Goal: Task Accomplishment & Management: Complete application form

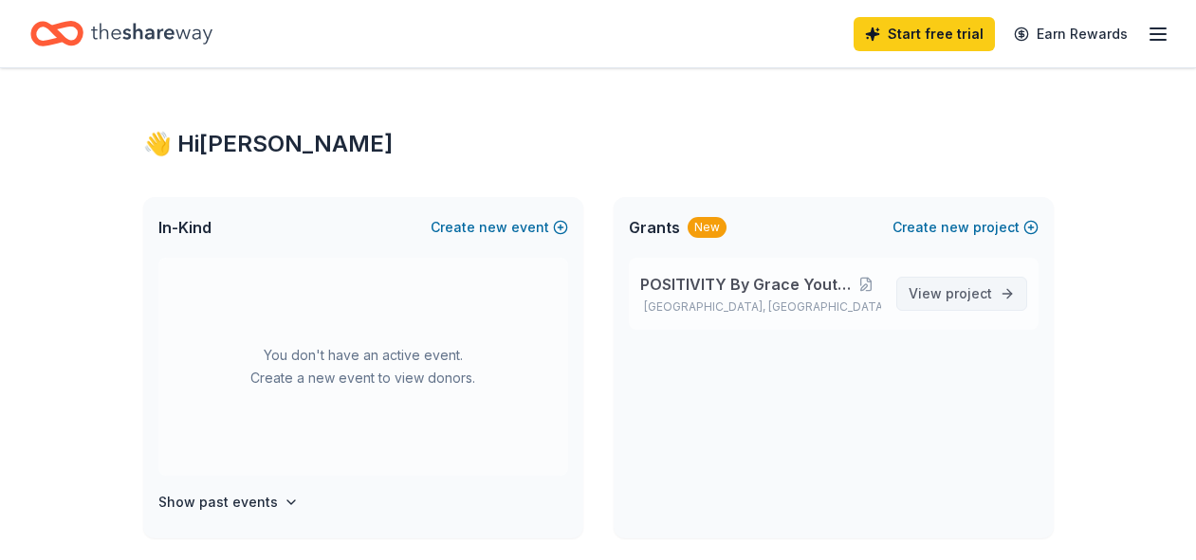
click at [939, 293] on span "View project" at bounding box center [949, 294] width 83 height 23
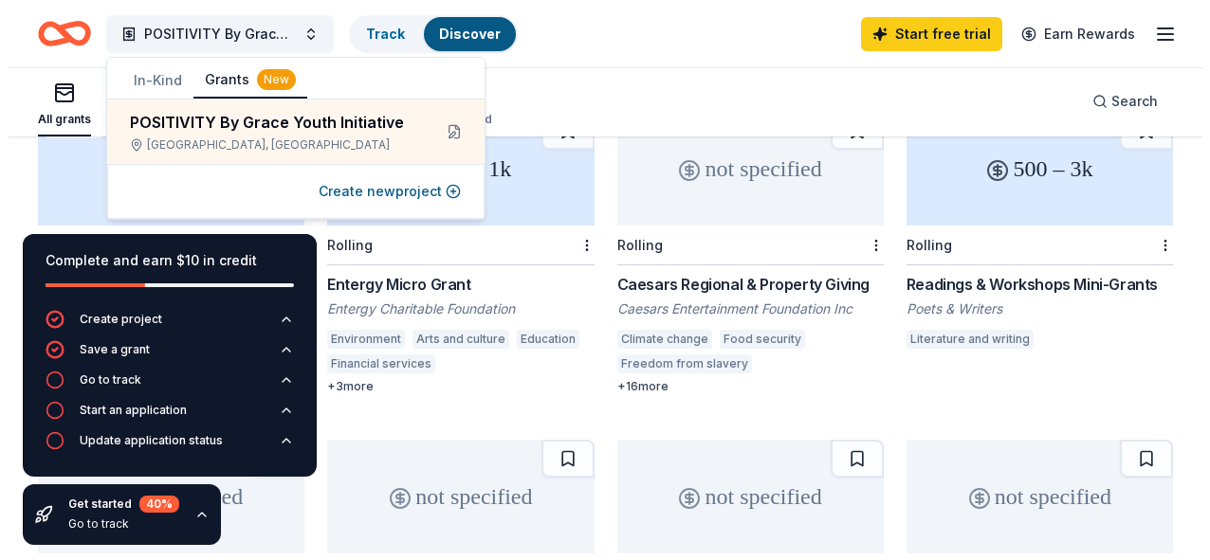
scroll to position [229, 0]
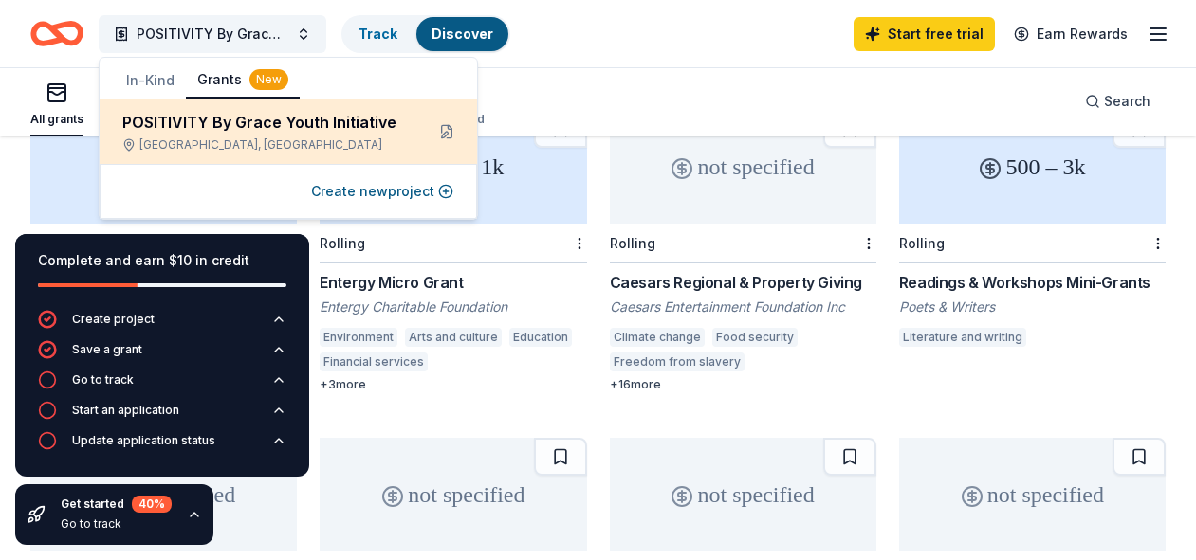
click at [323, 123] on div "POSITIVITY By Grace Youth Initiative" at bounding box center [265, 122] width 286 height 23
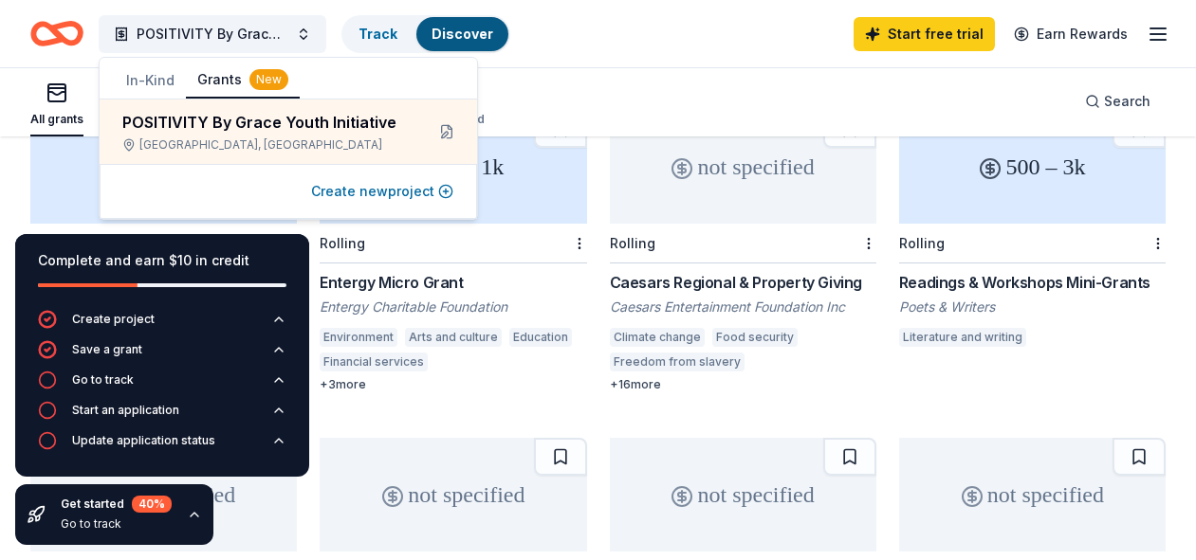
click at [377, 200] on button "Create new project" at bounding box center [382, 191] width 142 height 23
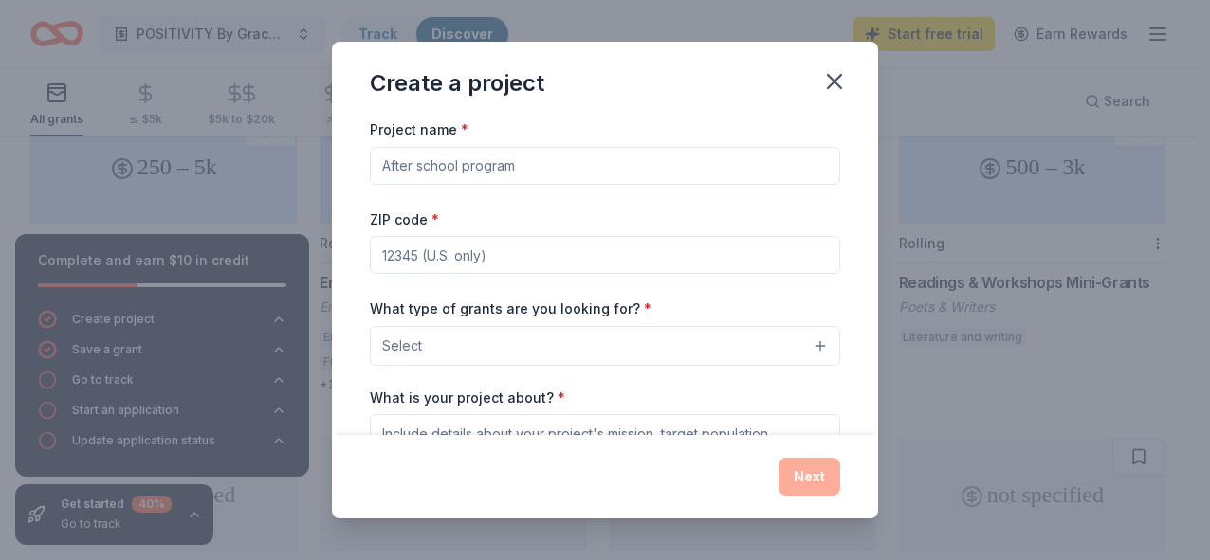
click at [384, 260] on input "ZIP code *" at bounding box center [605, 255] width 470 height 38
type input "70131"
click at [387, 341] on span "Select" at bounding box center [402, 346] width 40 height 23
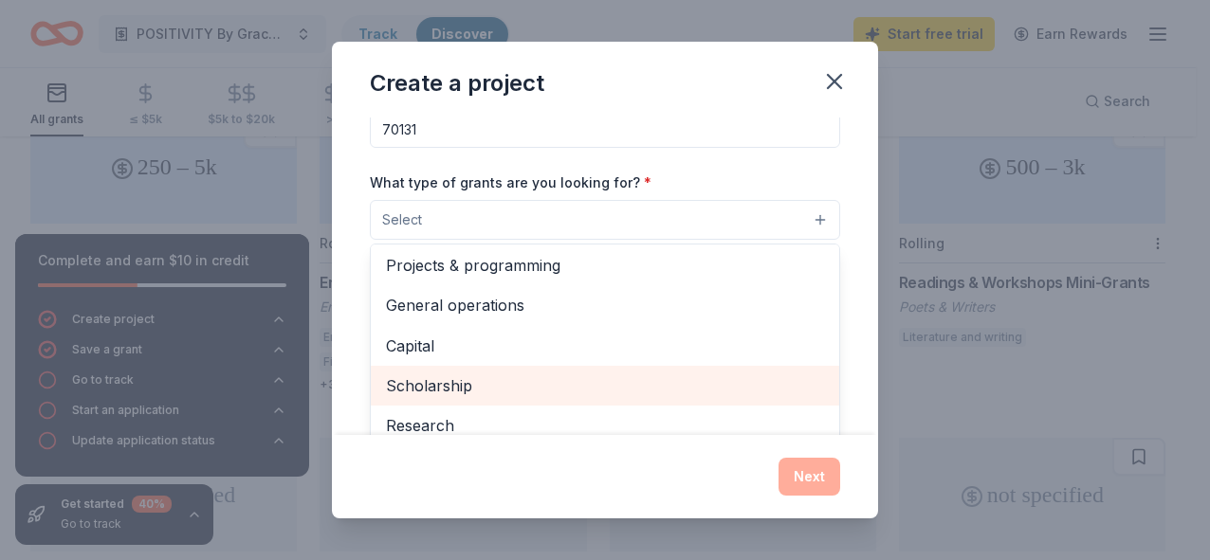
scroll to position [0, 0]
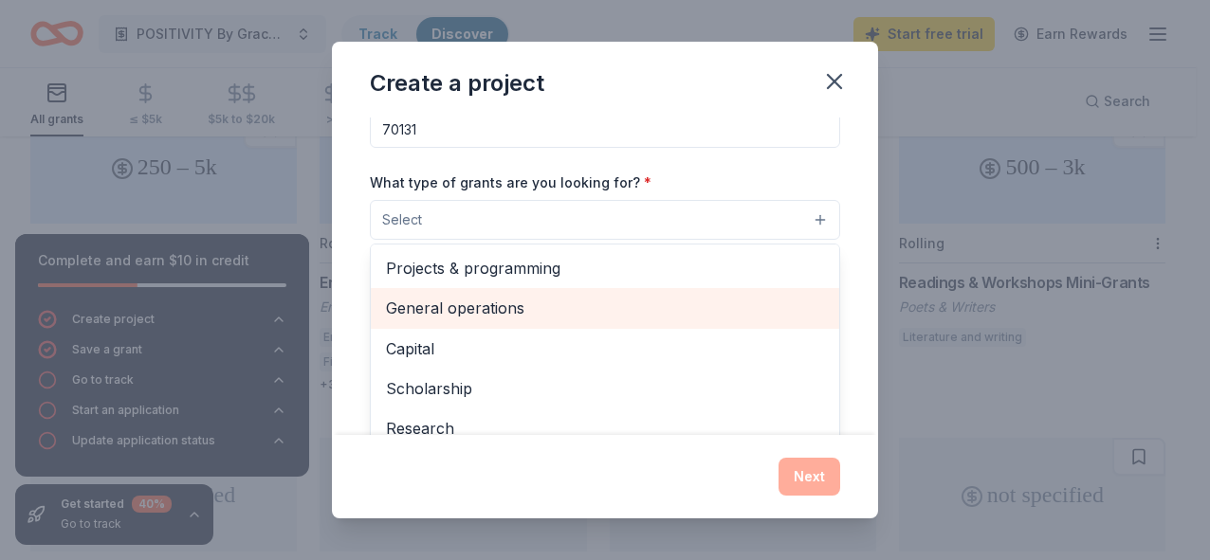
click at [444, 303] on span "General operations" at bounding box center [605, 308] width 438 height 25
click at [444, 337] on span "Capital" at bounding box center [605, 349] width 438 height 25
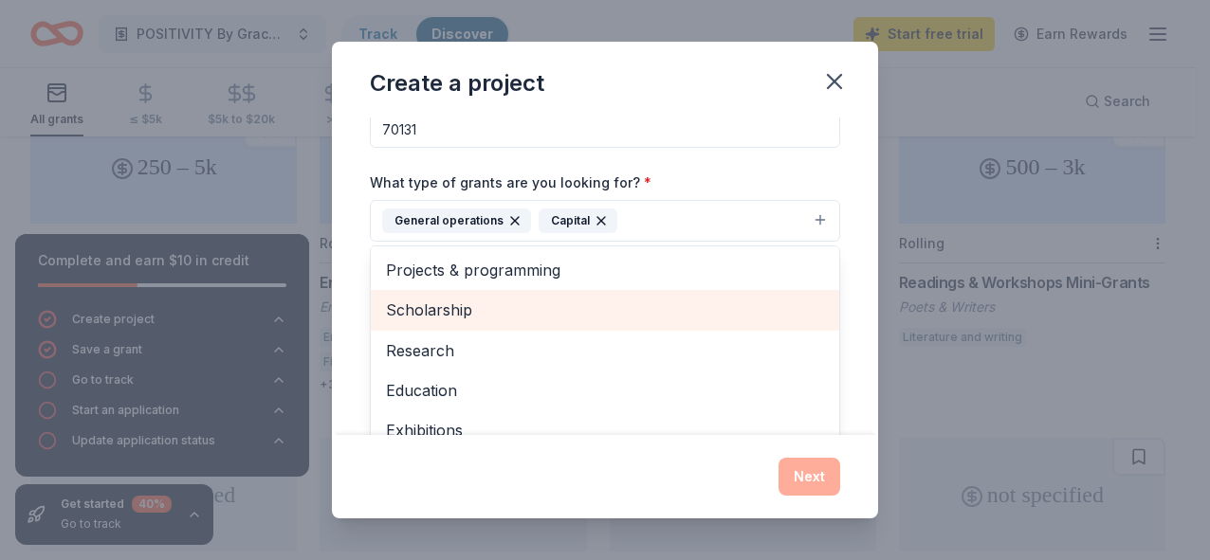
click at [444, 303] on span "Scholarship" at bounding box center [605, 310] width 438 height 25
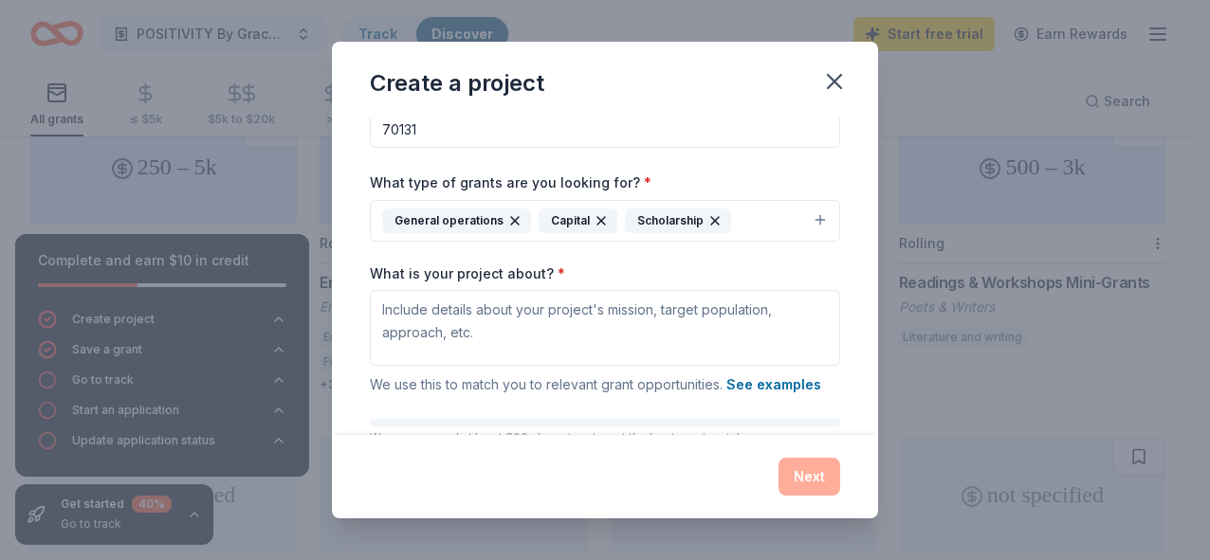
click at [707, 214] on icon "button" at bounding box center [714, 220] width 15 height 15
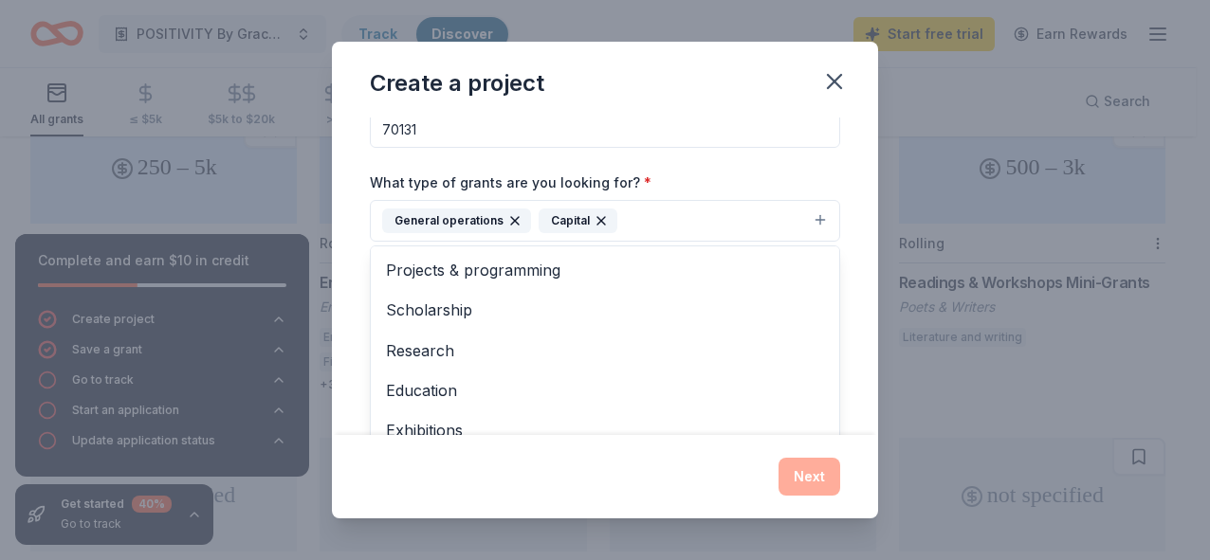
click at [662, 214] on button "General operations Capital" at bounding box center [605, 221] width 470 height 42
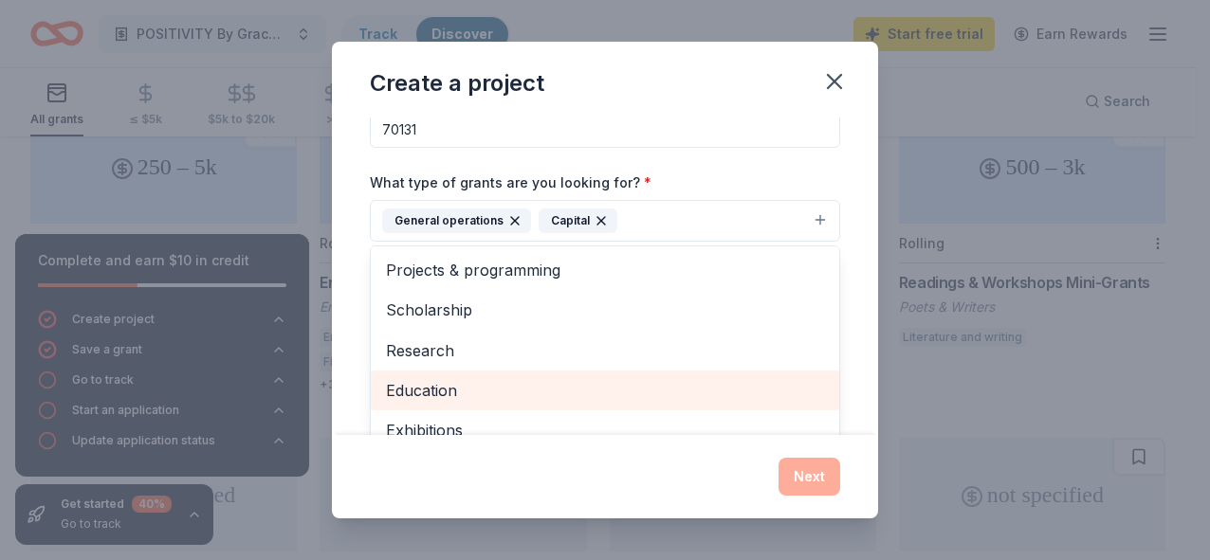
click at [452, 394] on span "Education" at bounding box center [605, 390] width 438 height 25
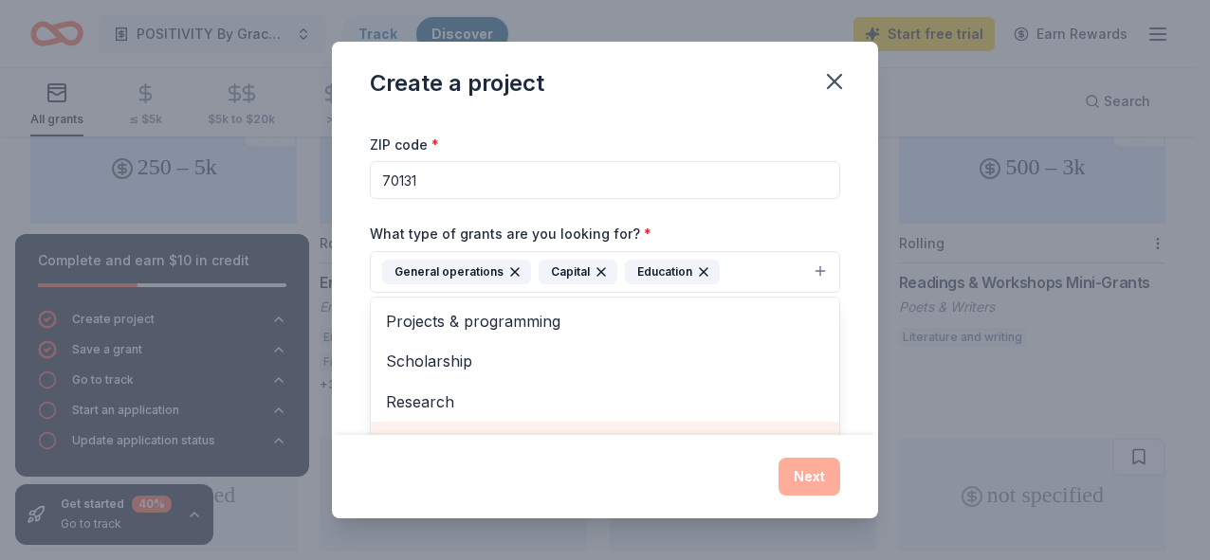
scroll to position [74, 0]
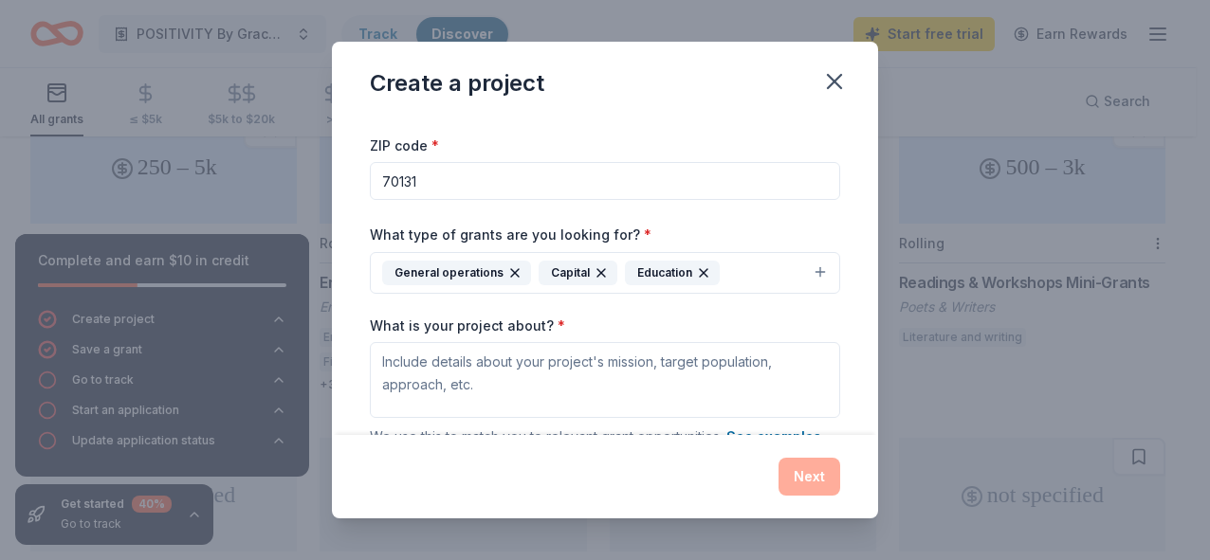
click at [597, 265] on icon "button" at bounding box center [601, 272] width 15 height 15
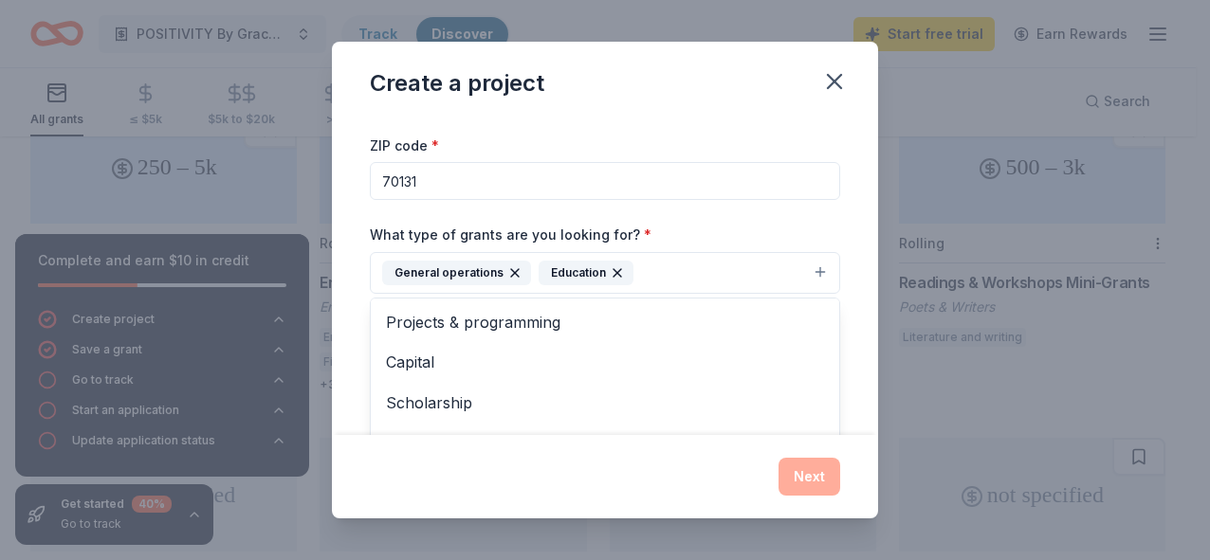
click at [656, 272] on button "General operations Education" at bounding box center [605, 273] width 470 height 42
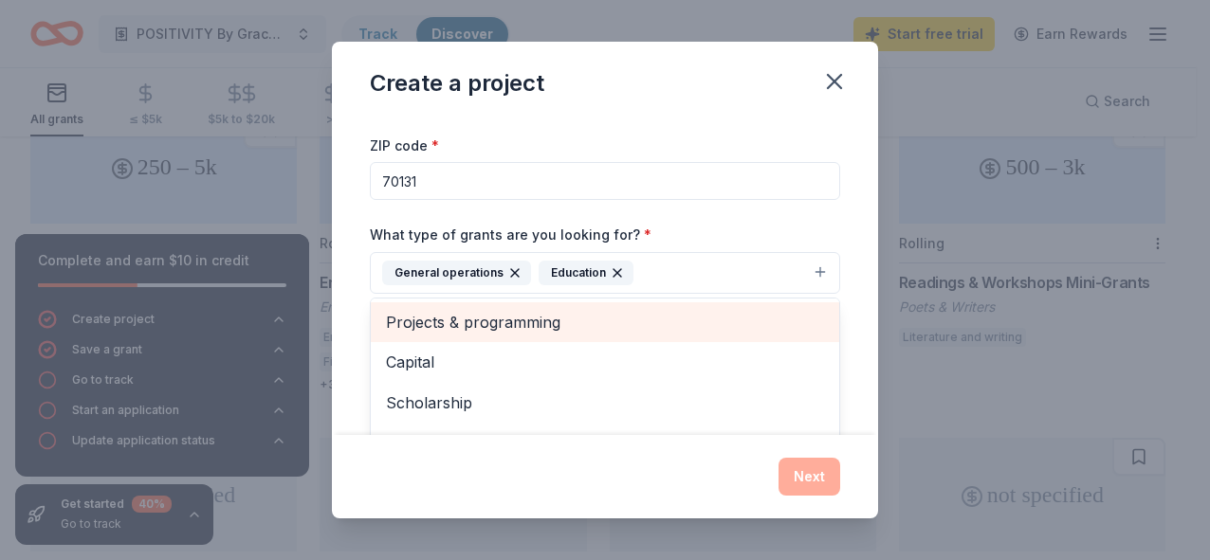
click at [533, 324] on span "Projects & programming" at bounding box center [605, 322] width 438 height 25
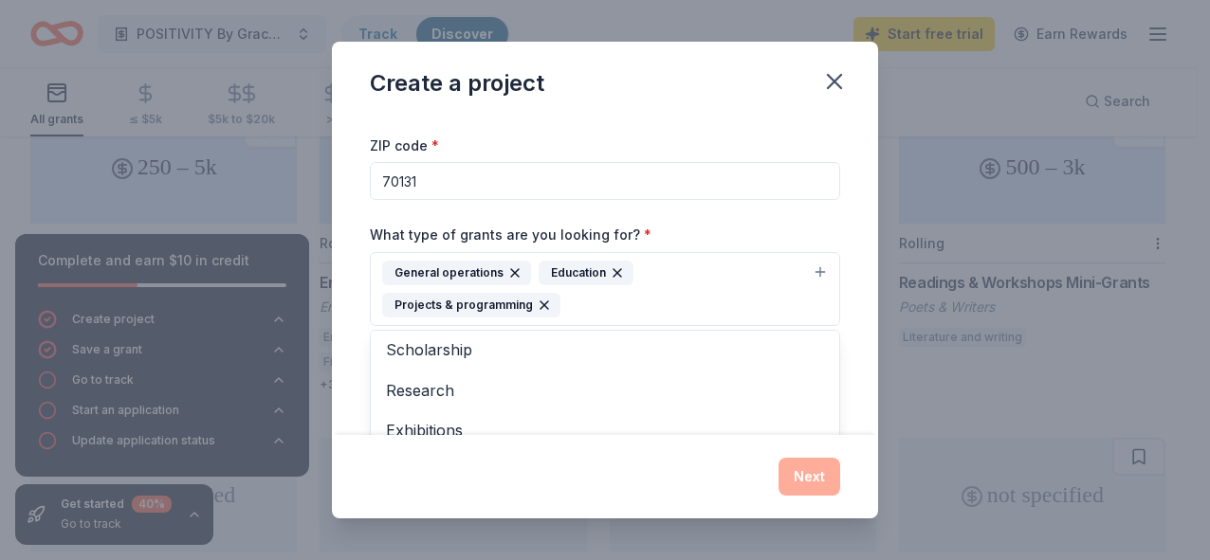
scroll to position [0, 0]
click at [817, 474] on div "Create a project Project name * ZIP code * 70131 What type of grants are you lo…" at bounding box center [605, 280] width 546 height 477
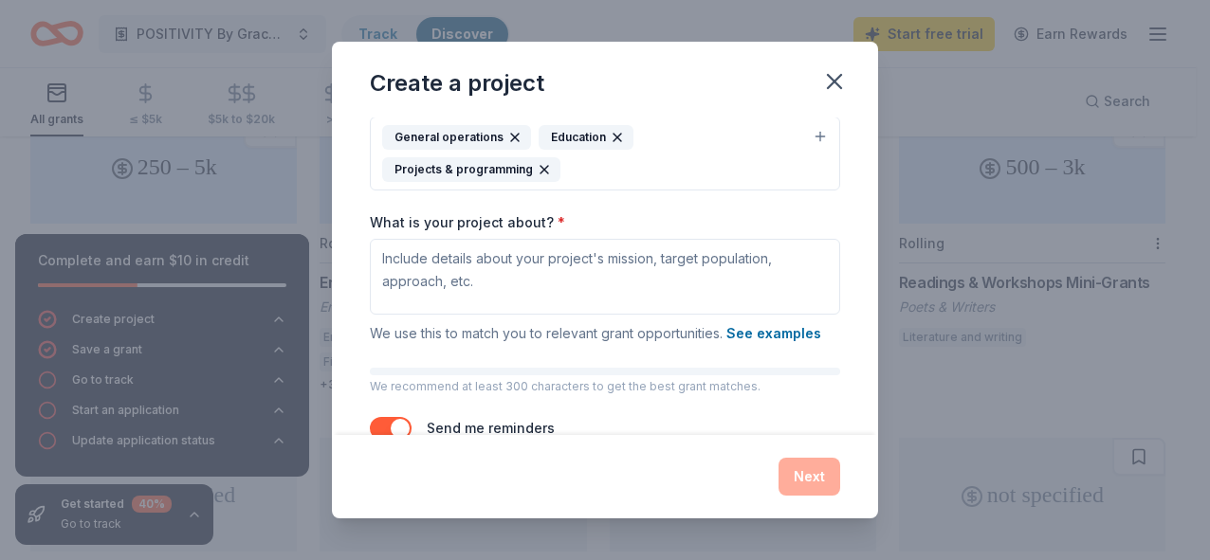
scroll to position [211, 0]
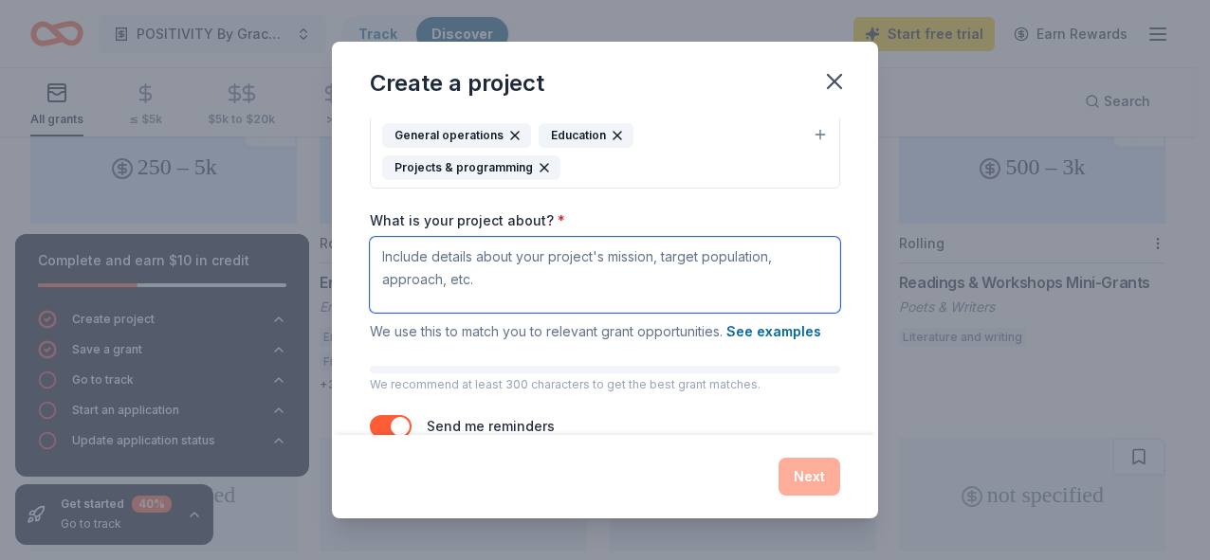
click at [388, 261] on textarea "What is your project about? *" at bounding box center [605, 275] width 470 height 76
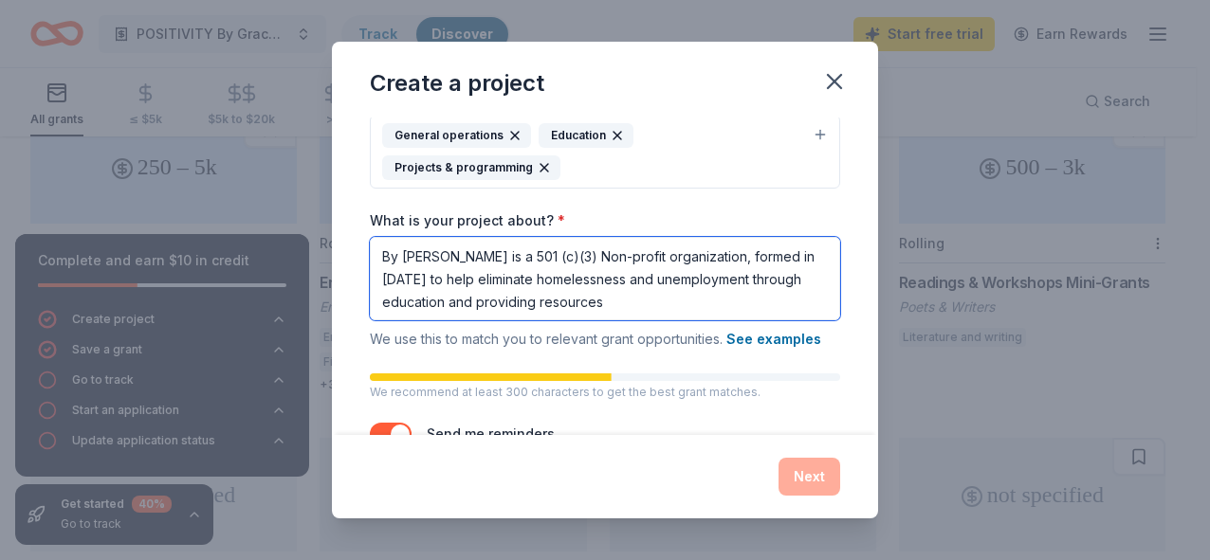
scroll to position [2, 0]
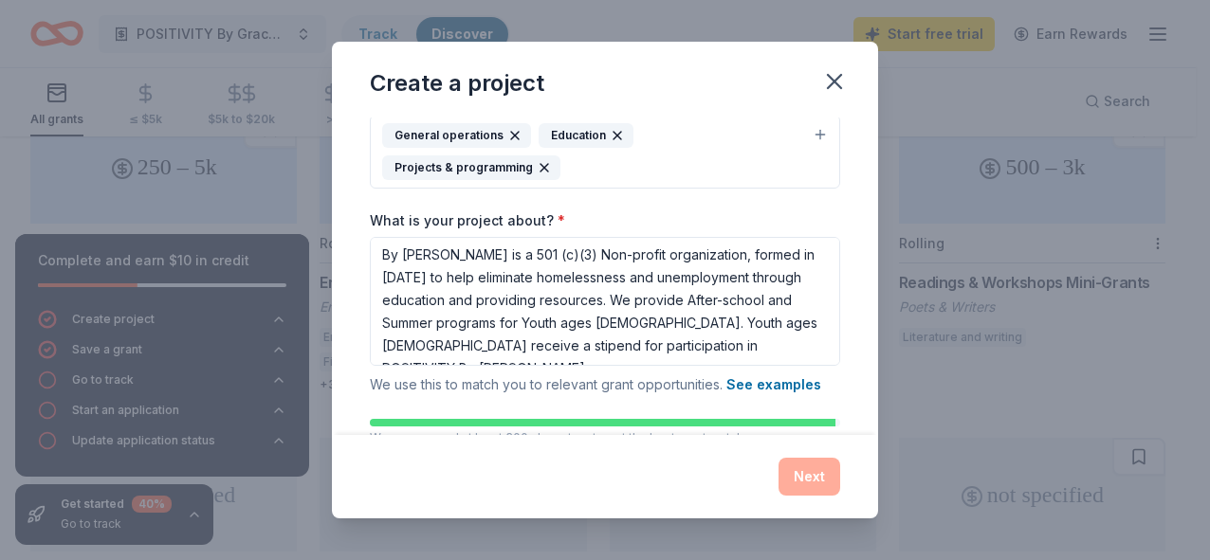
click at [808, 472] on div "Next" at bounding box center [605, 477] width 470 height 38
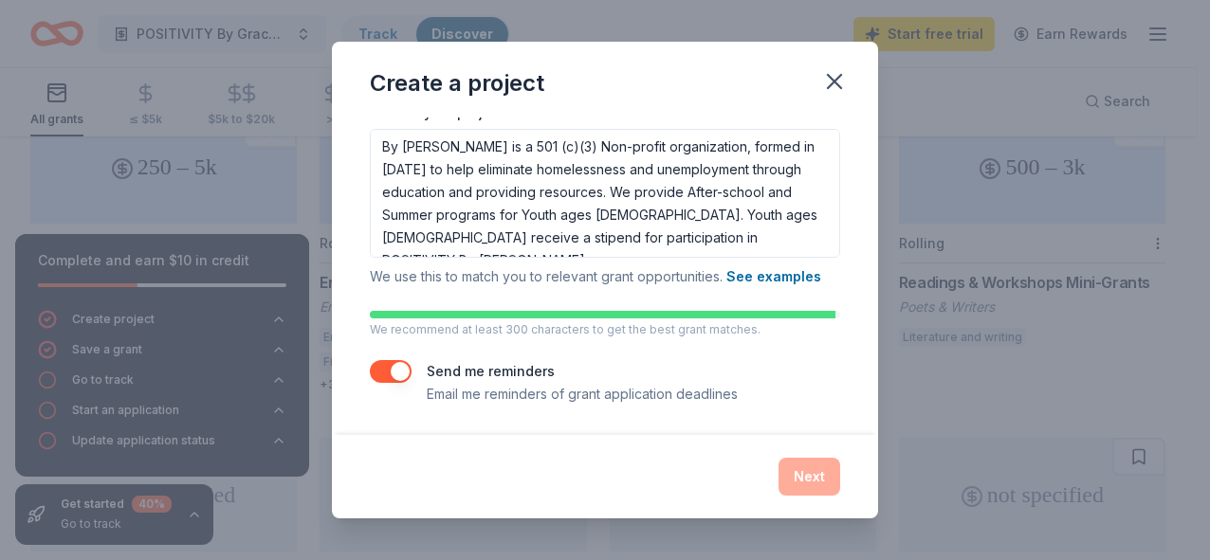
scroll to position [320, 0]
click at [818, 478] on div "Next" at bounding box center [605, 477] width 470 height 38
click at [764, 271] on button "See examples" at bounding box center [773, 276] width 95 height 23
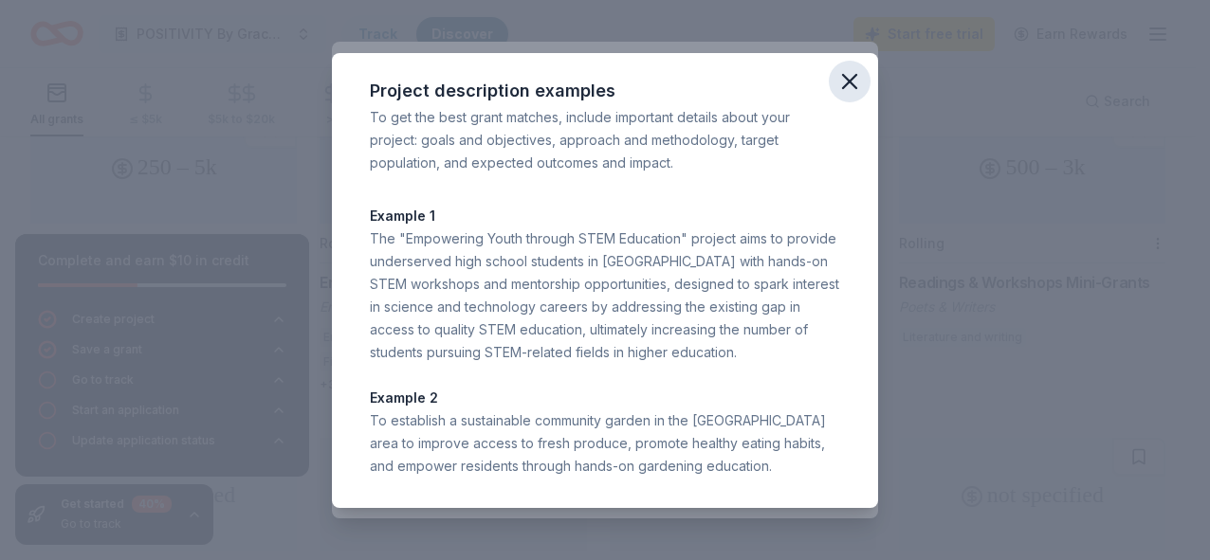
click at [854, 83] on icon "button" at bounding box center [849, 81] width 27 height 27
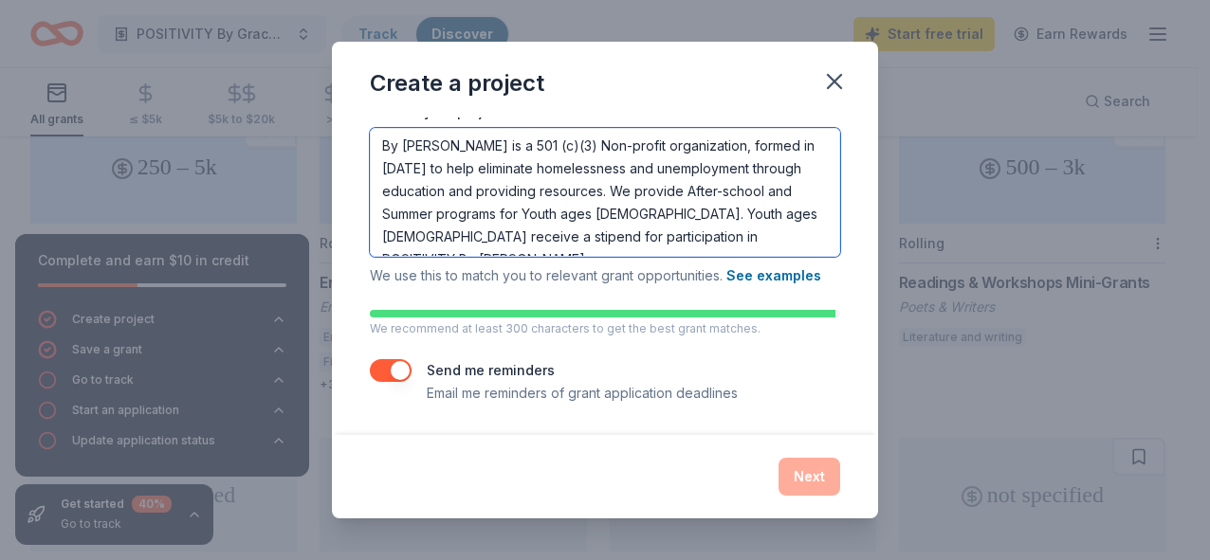
click at [524, 213] on textarea "By [PERSON_NAME] is a 501 (c)(3) Non-profit organization, formed in [DATE] to h…" at bounding box center [605, 192] width 470 height 129
click at [796, 238] on textarea "By [PERSON_NAME] is a 501 (c)(3) Non-profit organization, formed in [DATE] to h…" at bounding box center [605, 192] width 470 height 129
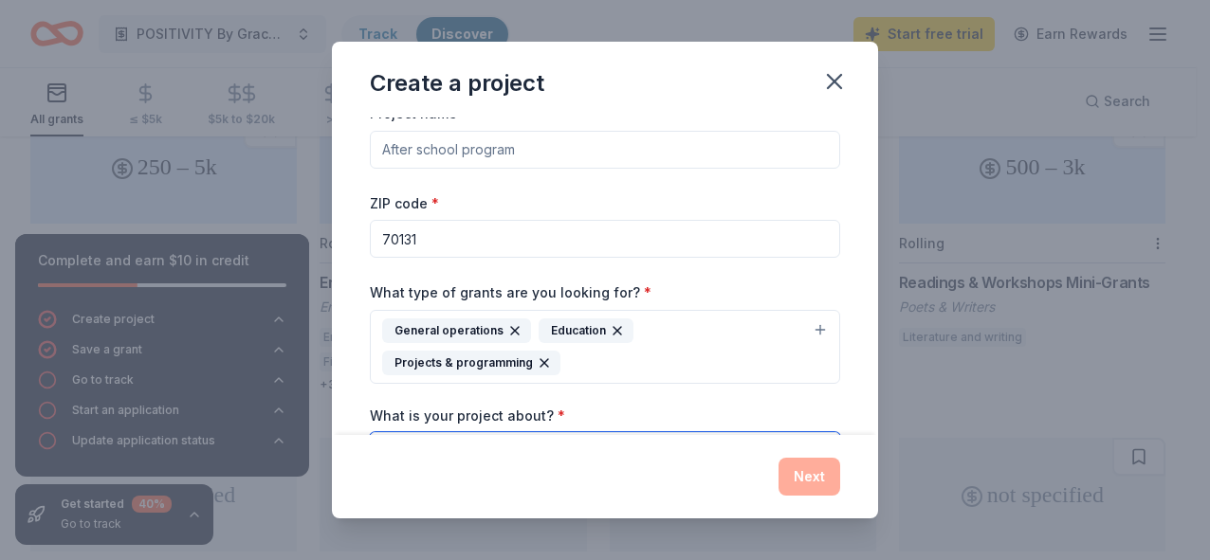
scroll to position [0, 0]
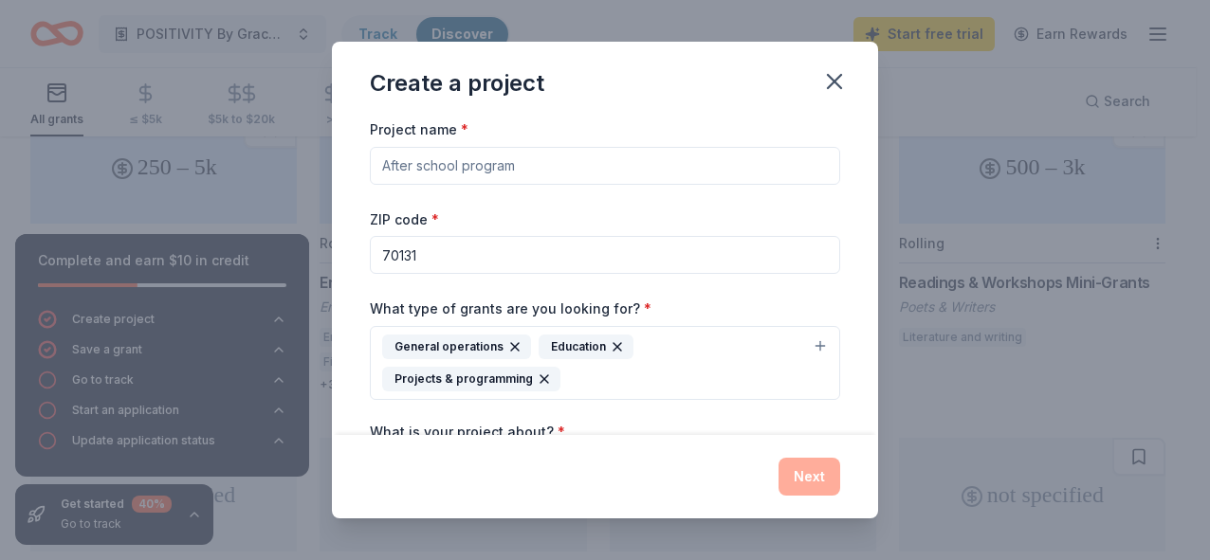
type textarea "By [PERSON_NAME] is a 501 (c)(3) Non-profit organization, formed in [DATE] to h…"
click at [386, 165] on input "Project name *" at bounding box center [605, 166] width 470 height 38
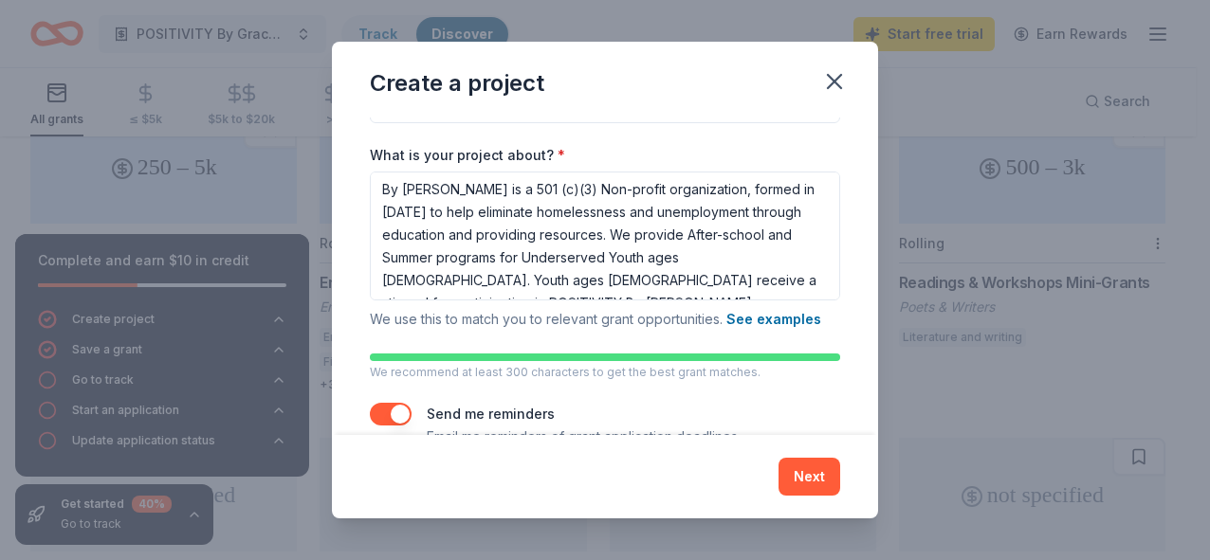
scroll to position [278, 0]
type input "POSITIVITY By [PERSON_NAME]"
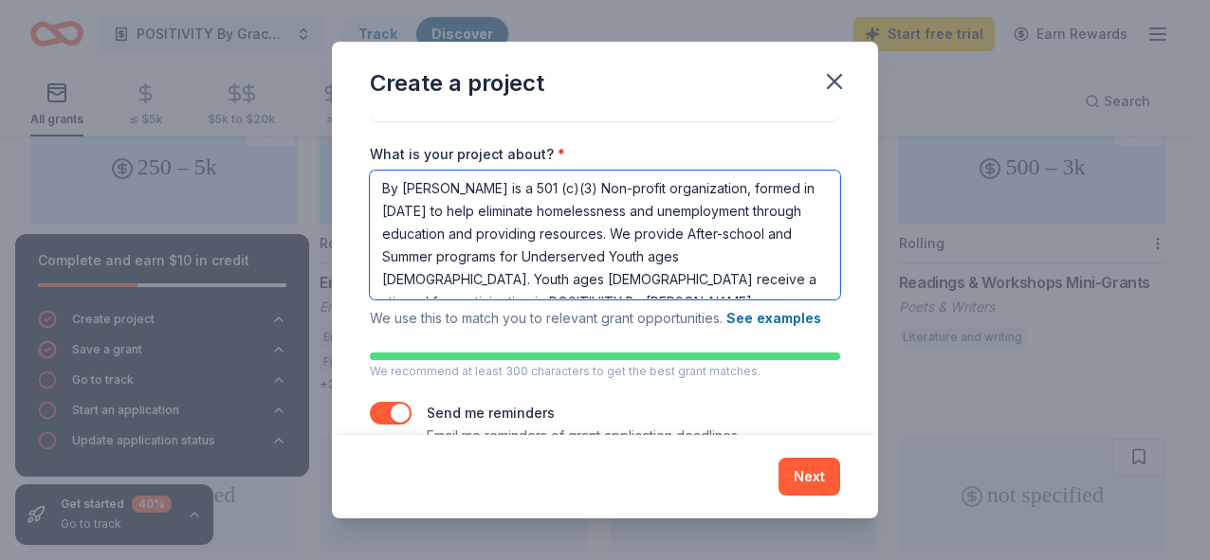
click at [793, 281] on textarea "By [PERSON_NAME] is a 501 (c)(3) Non-profit organization, formed in [DATE] to h…" at bounding box center [605, 235] width 470 height 129
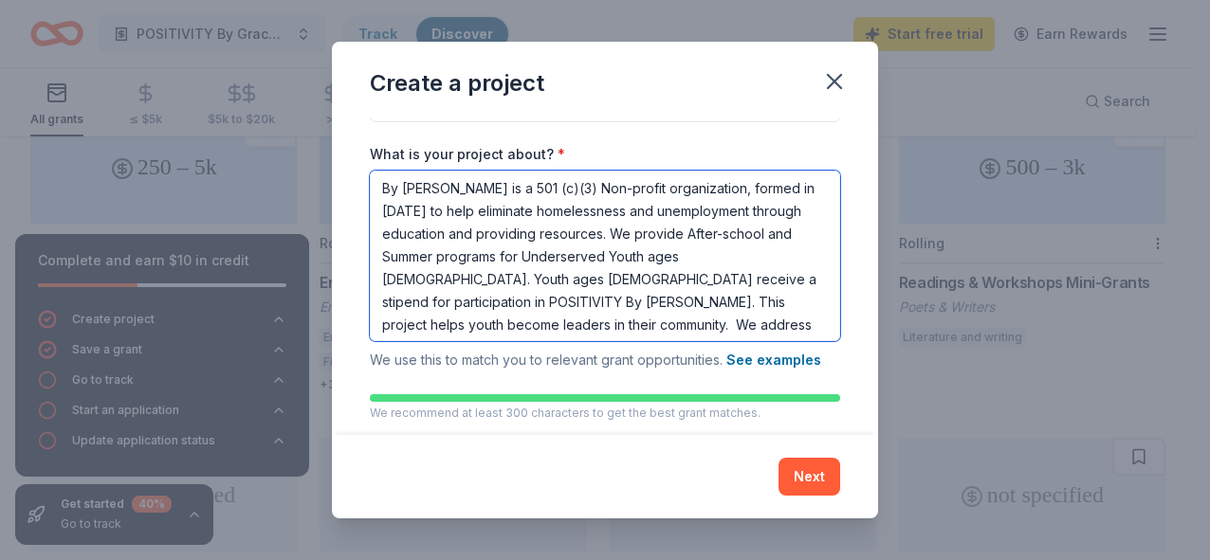
scroll to position [18, 0]
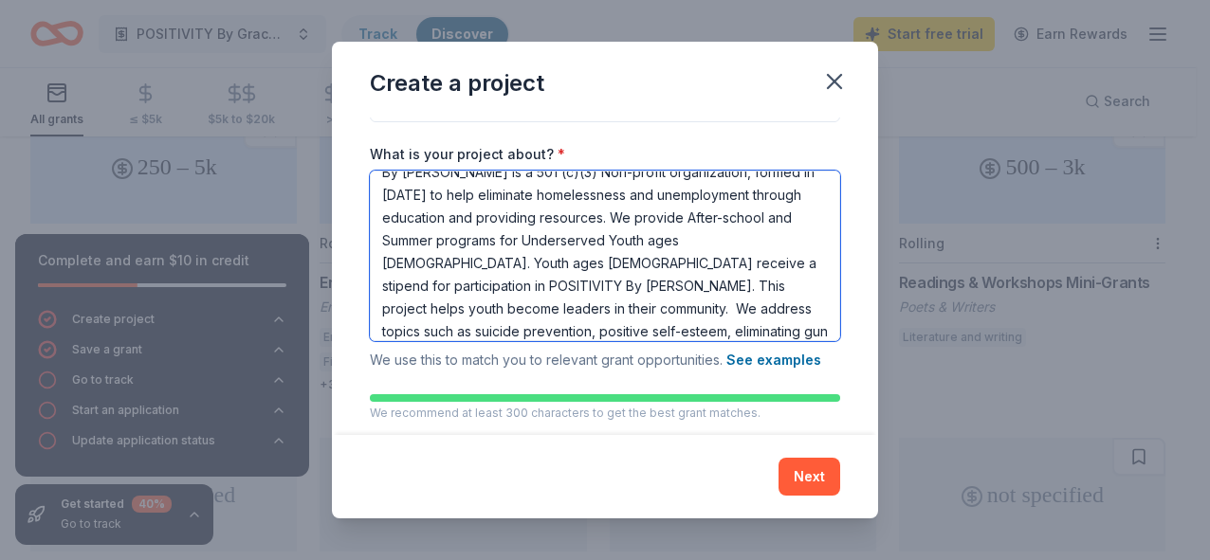
click at [538, 336] on textarea "By [PERSON_NAME] is a 501 (c)(3) Non-profit organization, formed in [DATE] to h…" at bounding box center [605, 256] width 470 height 171
click at [643, 332] on textarea "By [PERSON_NAME] is a 501 (c)(3) Non-profit organization, formed in [DATE] to h…" at bounding box center [605, 256] width 470 height 171
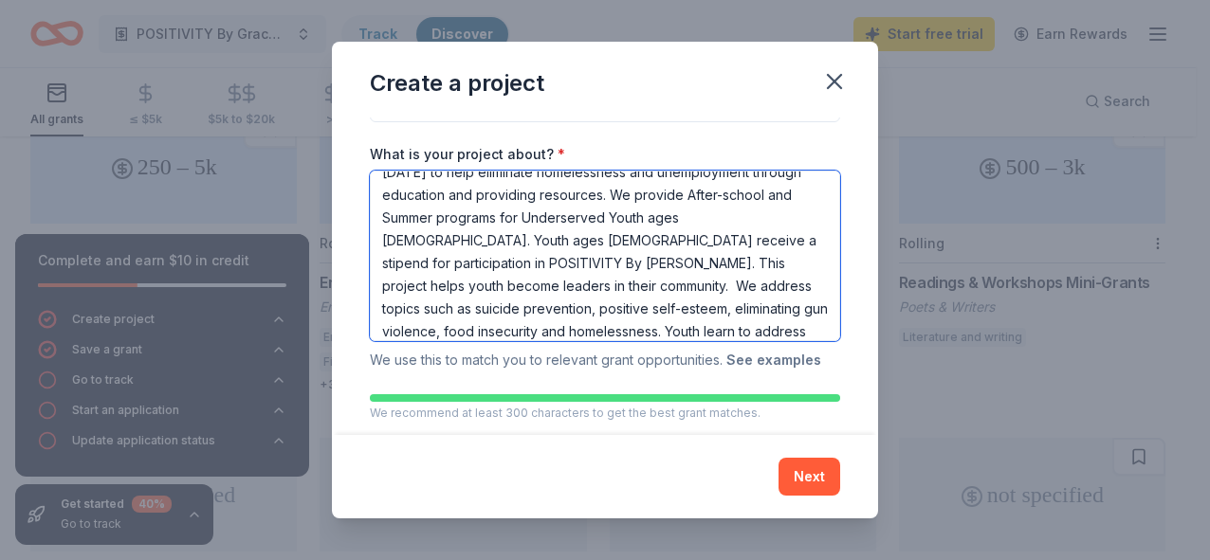
scroll to position [64, 0]
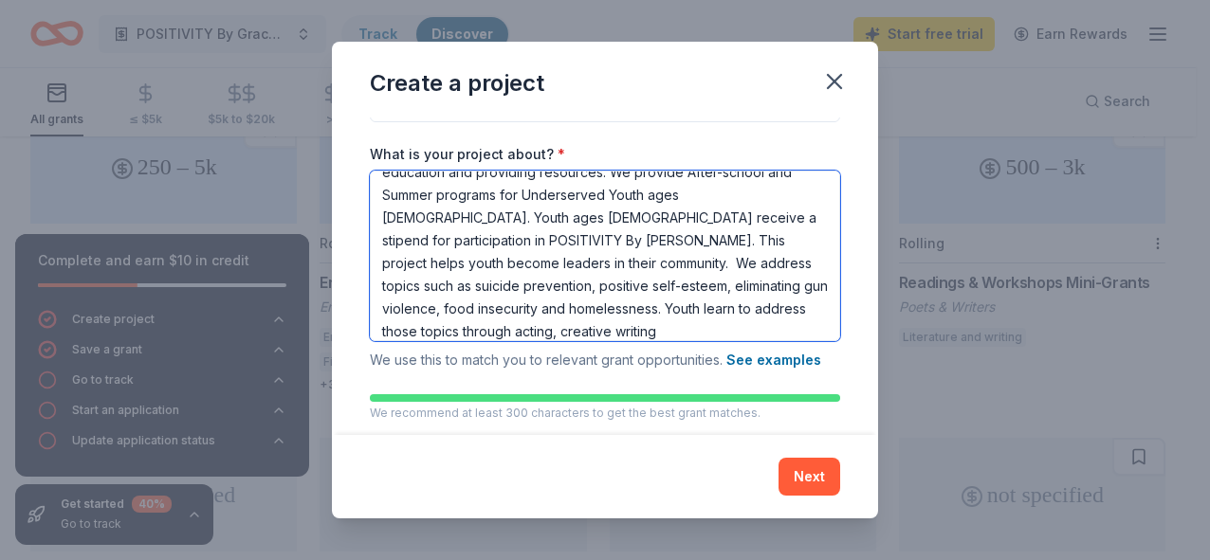
click at [644, 265] on textarea "By [PERSON_NAME] is a 501 (c)(3) Non-profit organization, formed in [DATE] to h…" at bounding box center [605, 256] width 470 height 171
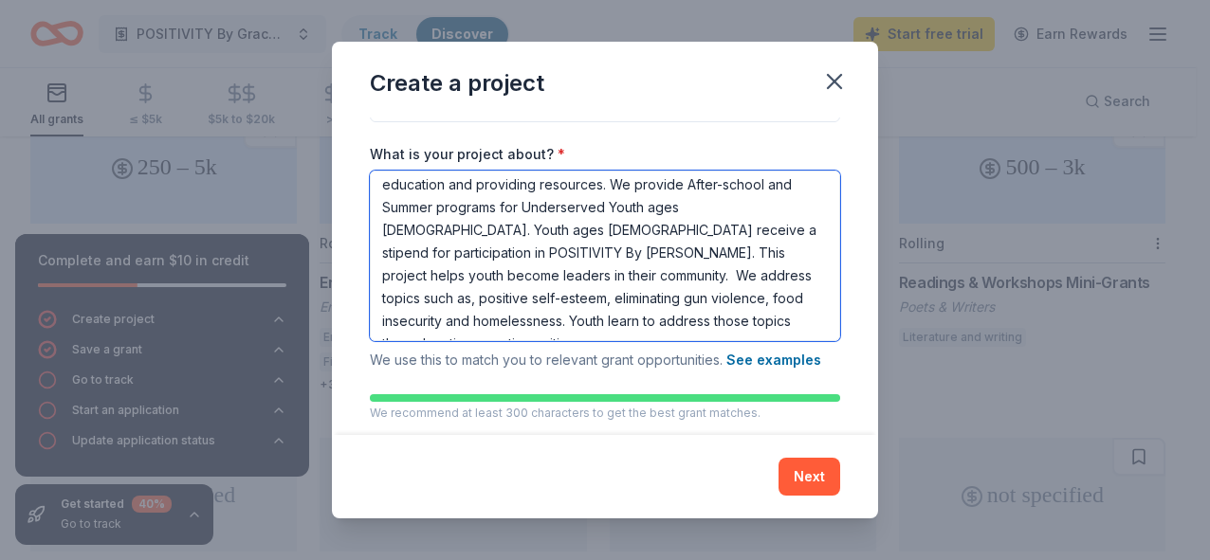
click at [717, 323] on textarea "By [PERSON_NAME] is a 501 (c)(3) Non-profit organization, formed in [DATE] to h…" at bounding box center [605, 256] width 470 height 171
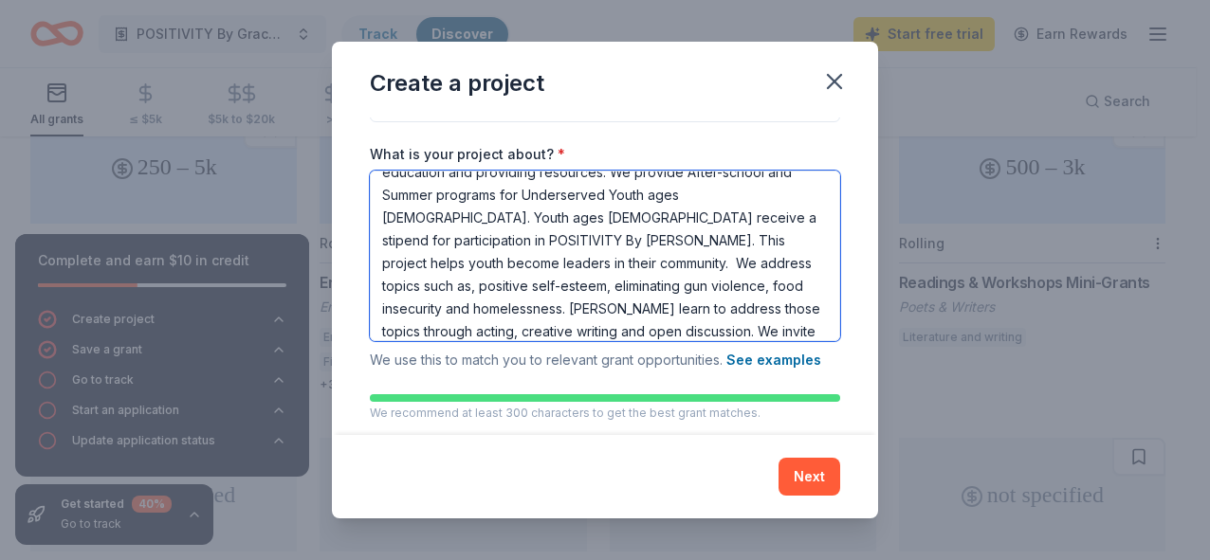
scroll to position [86, 0]
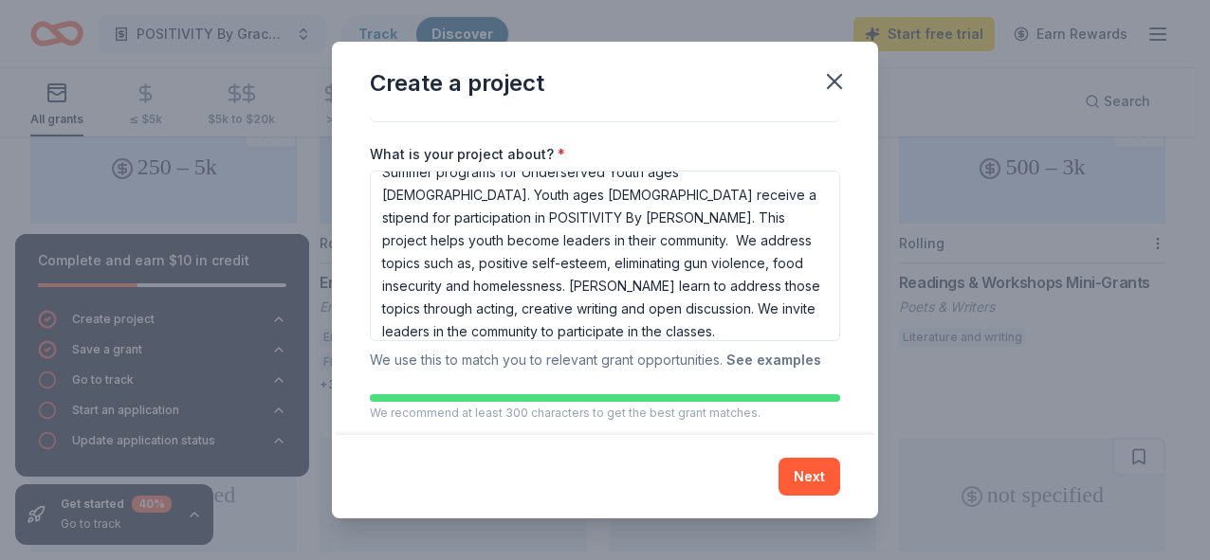
click at [795, 355] on button "See examples" at bounding box center [773, 360] width 95 height 23
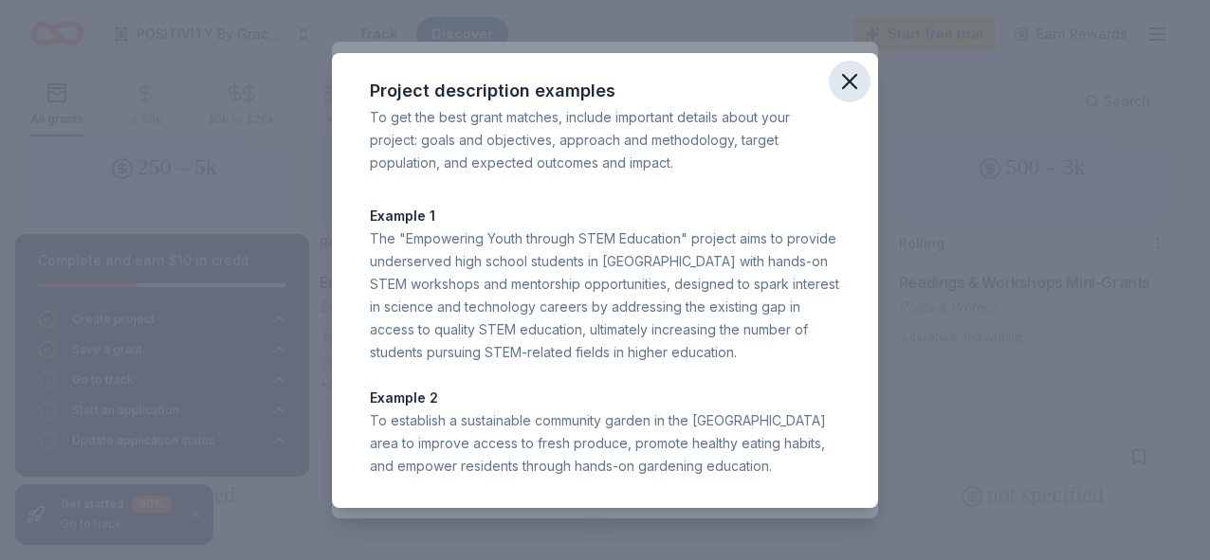
click at [849, 78] on icon "button" at bounding box center [849, 81] width 27 height 27
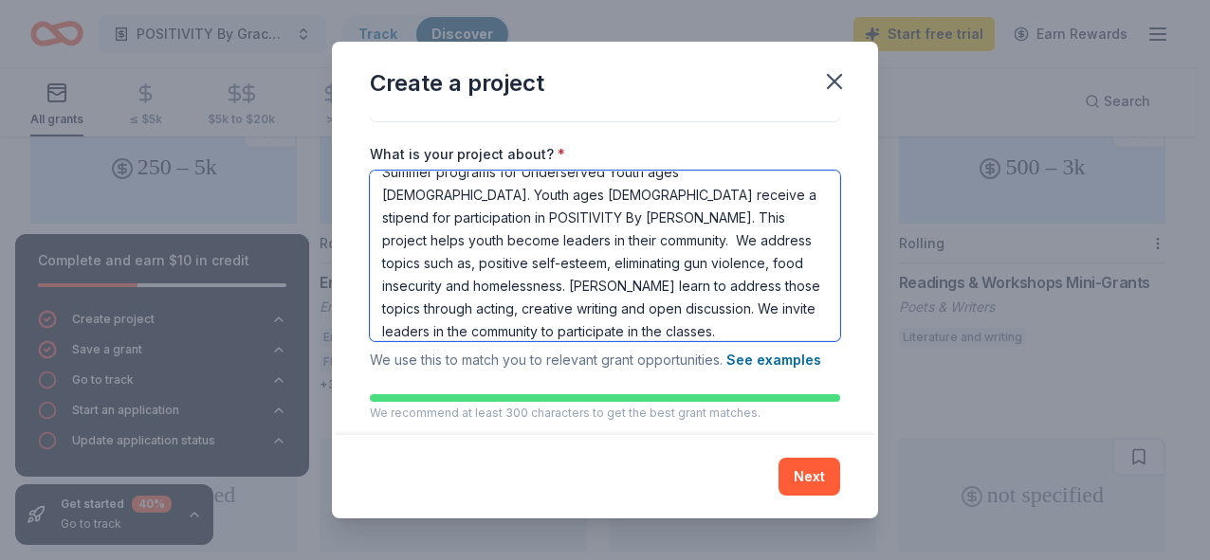
click at [471, 332] on textarea "By [PERSON_NAME] is a 501 (c)(3) Non-profit organization, formed in [DATE] to h…" at bounding box center [605, 256] width 470 height 171
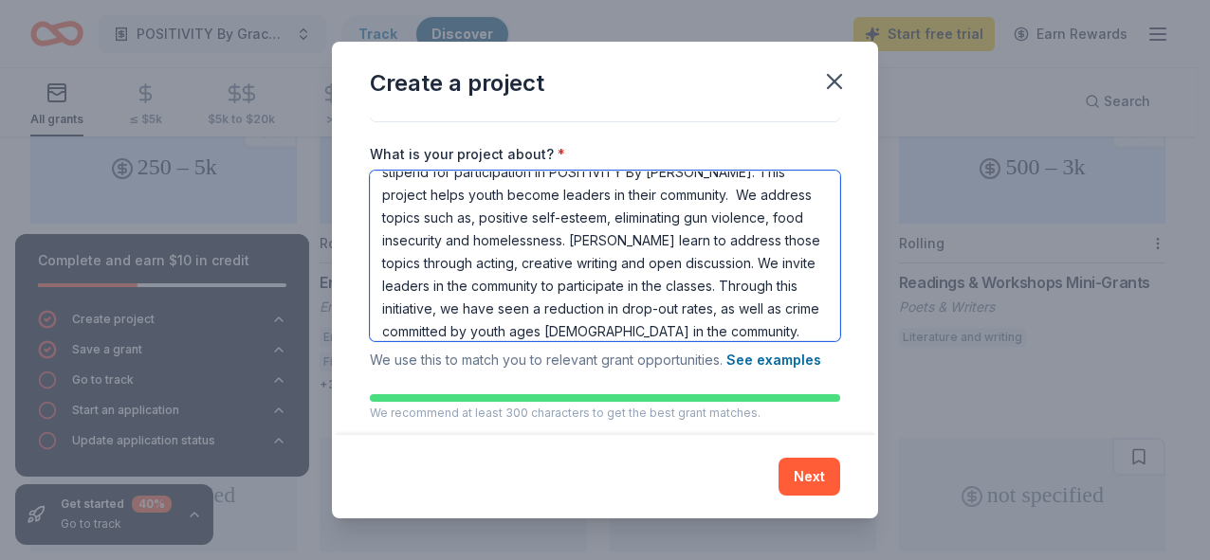
scroll to position [155, 0]
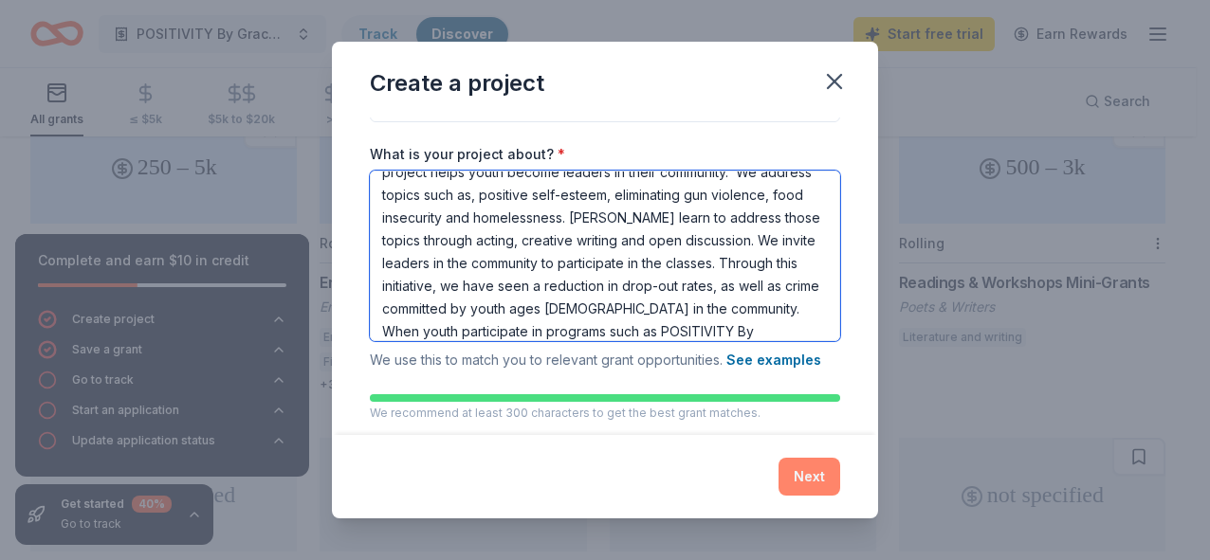
type textarea "By [PERSON_NAME] is a 501 (c)(3) Non-profit organization, formed in [DATE] to h…"
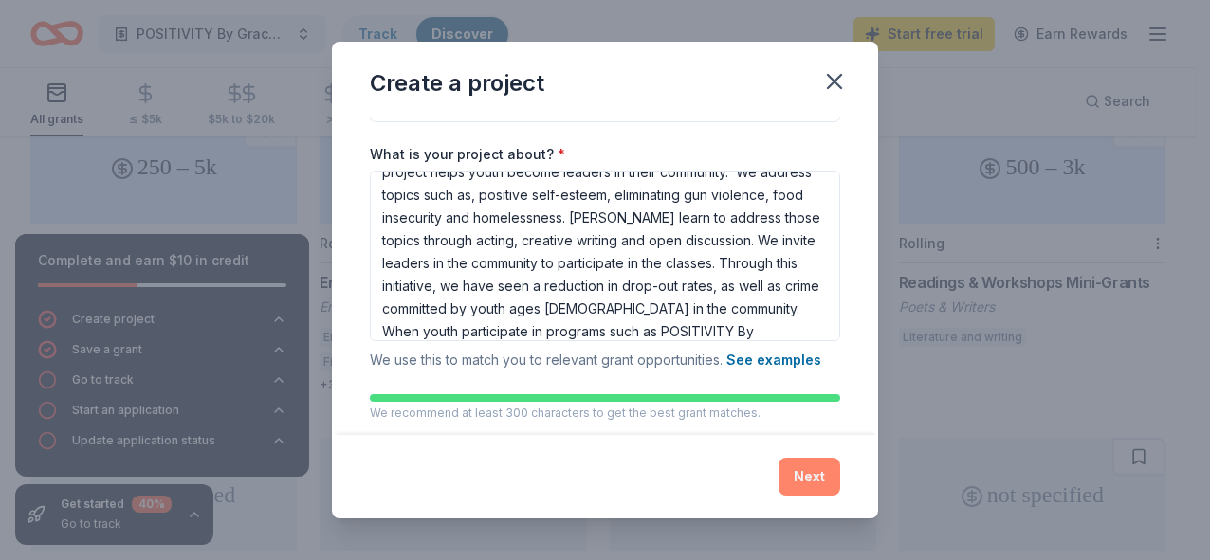
click at [819, 469] on button "Next" at bounding box center [809, 477] width 62 height 38
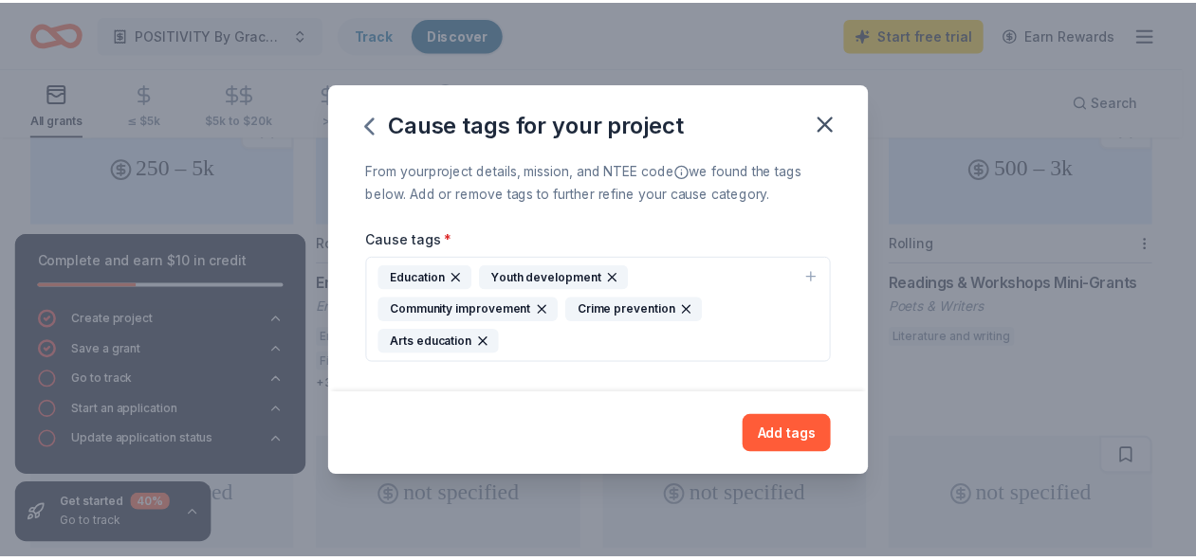
scroll to position [0, 0]
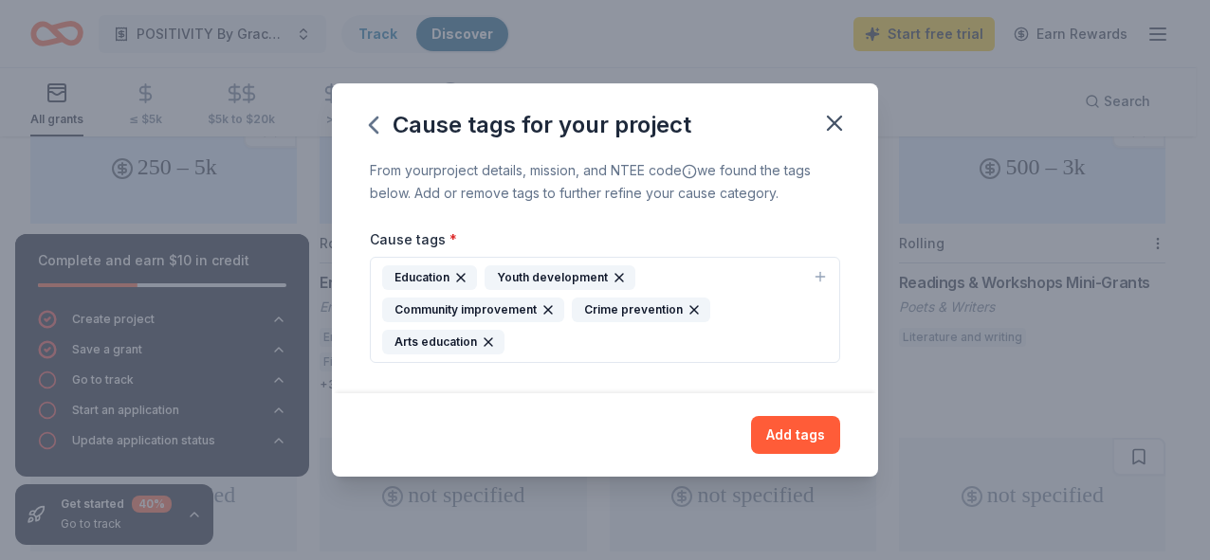
click at [544, 310] on icon "button" at bounding box center [548, 310] width 8 height 8
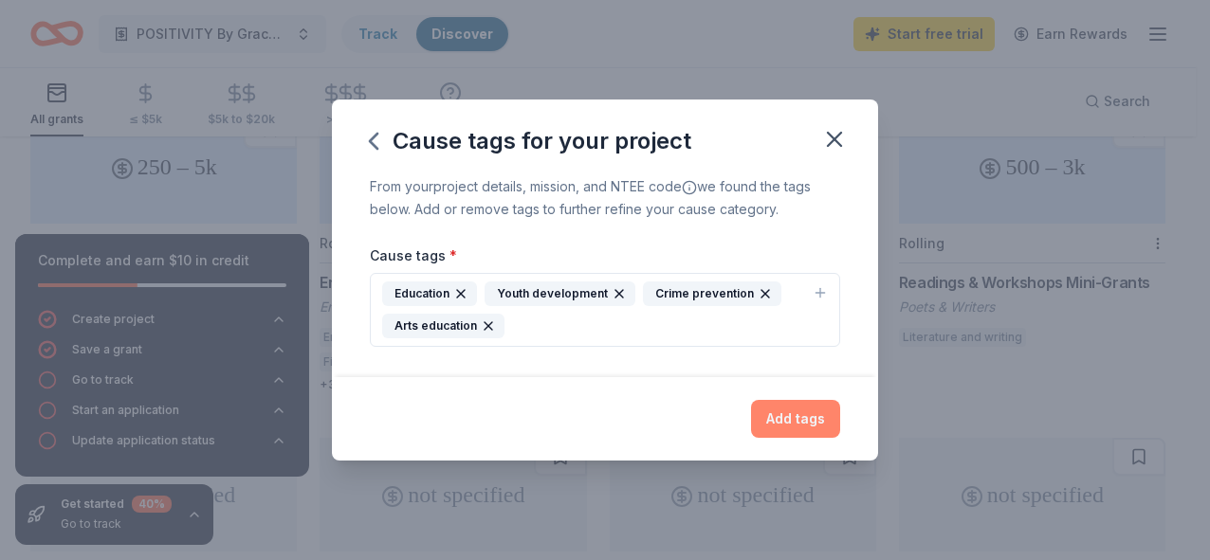
click at [799, 416] on button "Add tags" at bounding box center [795, 419] width 89 height 38
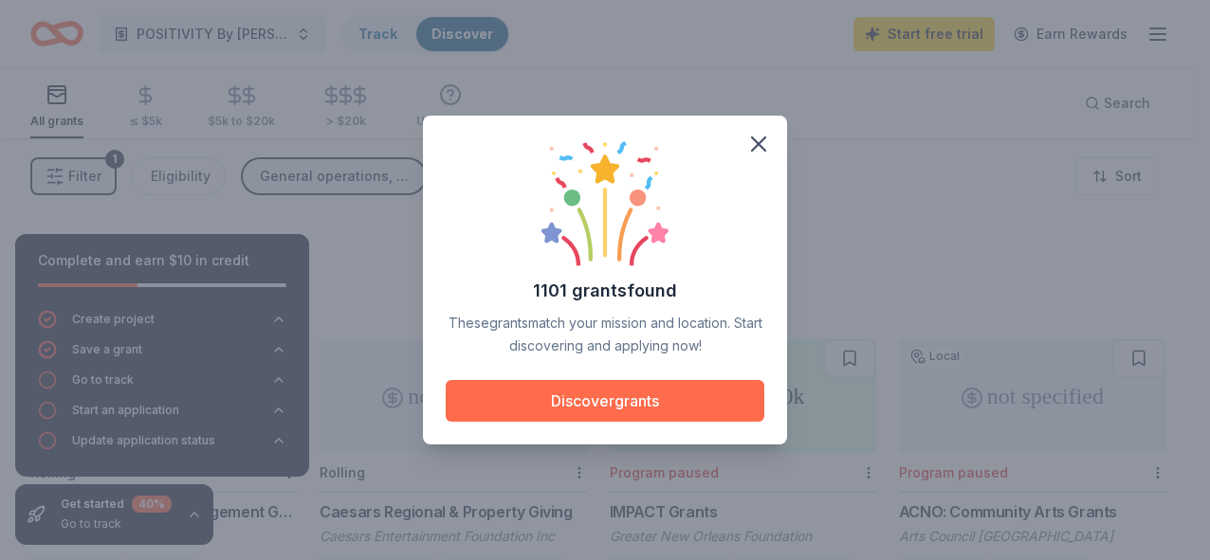
click at [613, 394] on button "Discover grants" at bounding box center [605, 401] width 319 height 42
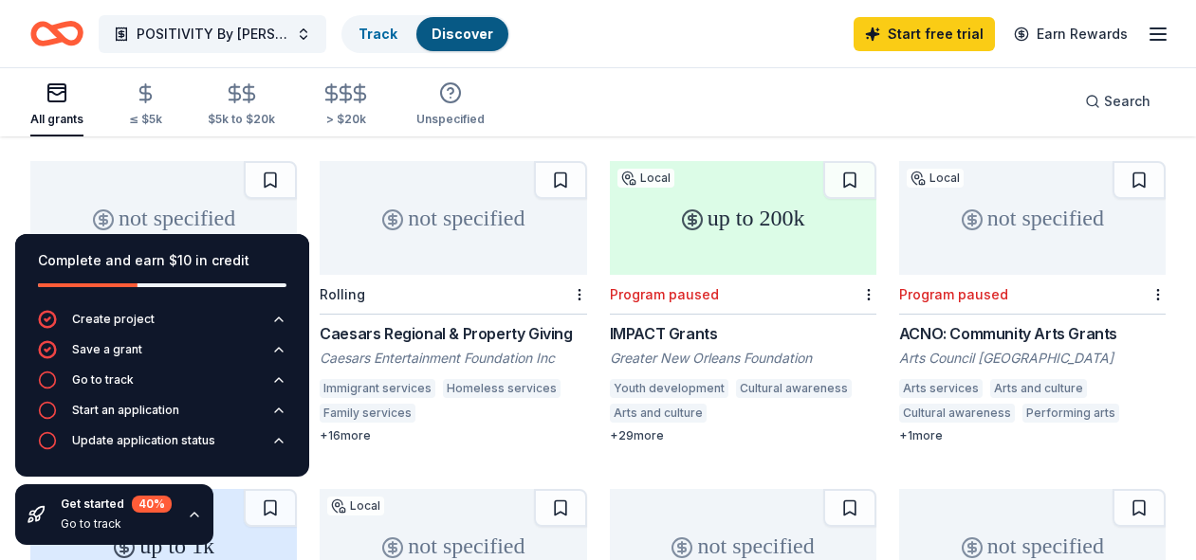
scroll to position [180, 0]
click at [467, 347] on div "Caesars Entertainment Foundation Inc" at bounding box center [453, 356] width 266 height 19
